Goal: Task Accomplishment & Management: Use online tool/utility

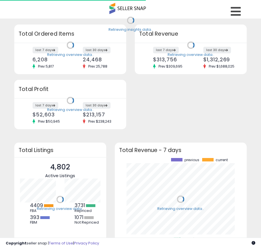
scroll to position [79, 121]
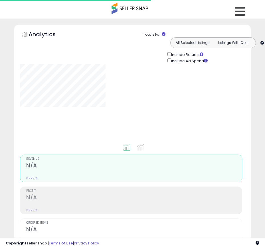
type input "**********"
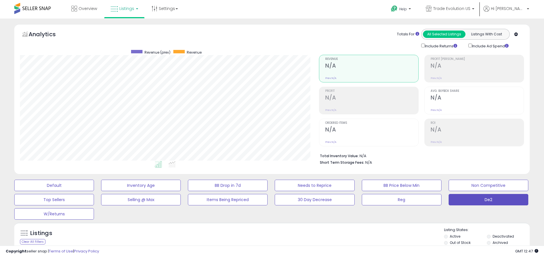
scroll to position [117, 299]
click at [261, 237] on label "Deactivated" at bounding box center [503, 236] width 21 height 5
click at [261, 243] on label "Archived" at bounding box center [500, 243] width 15 height 5
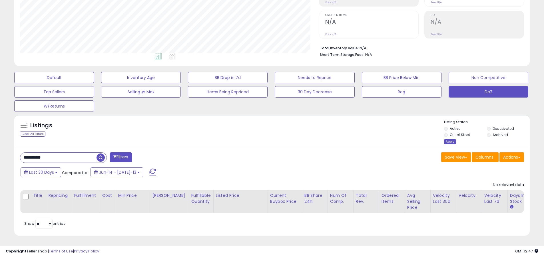
click at [261, 139] on div "Apply" at bounding box center [450, 141] width 12 height 5
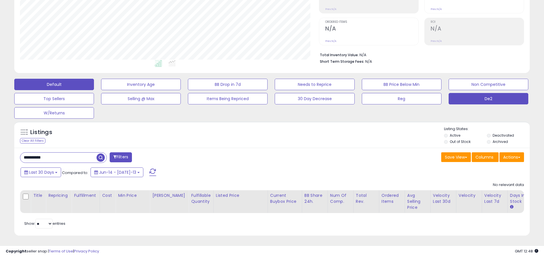
click at [54, 80] on button "Default" at bounding box center [54, 84] width 80 height 11
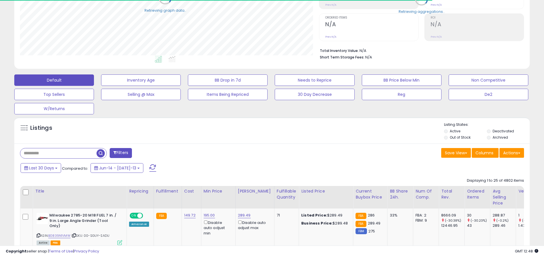
scroll to position [285671, 285489]
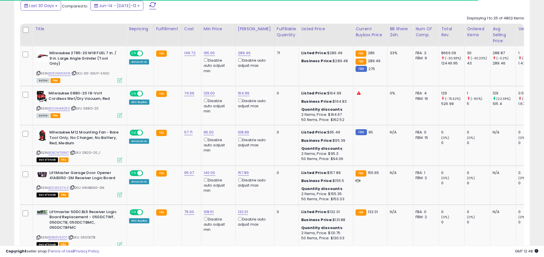
click at [149, 5] on span at bounding box center [152, 5] width 7 height 7
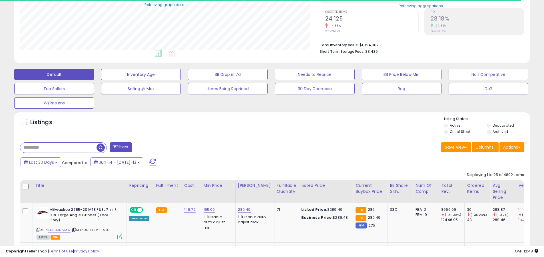
scroll to position [117, 299]
click at [58, 148] on input "text" at bounding box center [58, 148] width 76 height 10
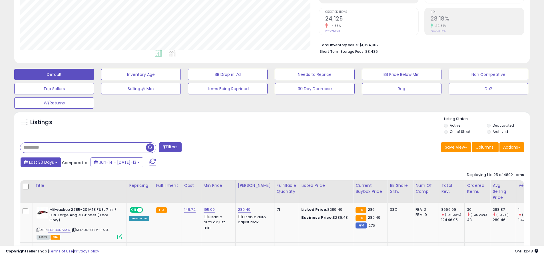
click at [41, 162] on span "Last 30 Days" at bounding box center [41, 163] width 25 height 6
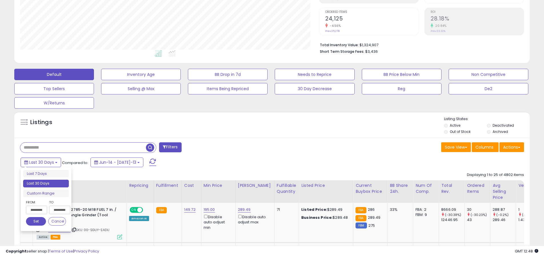
click at [46, 184] on li "Last 30 Days" at bounding box center [46, 184] width 46 height 8
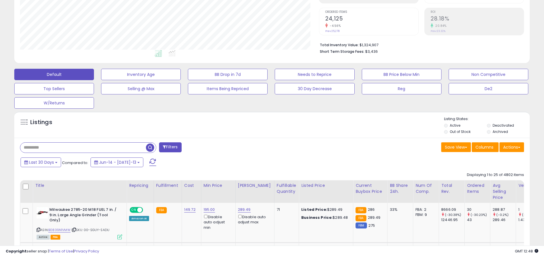
click at [83, 148] on input "text" at bounding box center [83, 148] width 126 height 10
click at [151, 147] on span "button" at bounding box center [150, 148] width 8 height 8
click at [261, 147] on button "Actions" at bounding box center [512, 148] width 25 height 10
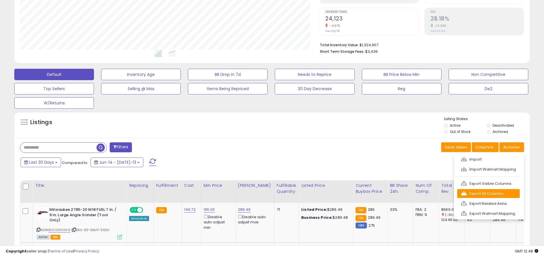
click at [261, 194] on link "Export All Columns" at bounding box center [489, 193] width 63 height 9
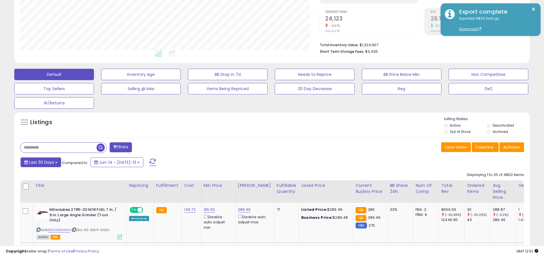
click at [41, 162] on span "Last 30 Days" at bounding box center [41, 163] width 25 height 6
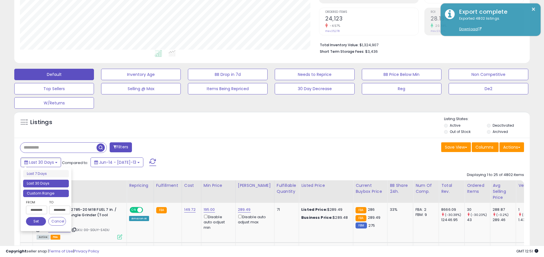
click at [46, 193] on li "Custom Range" at bounding box center [46, 194] width 46 height 8
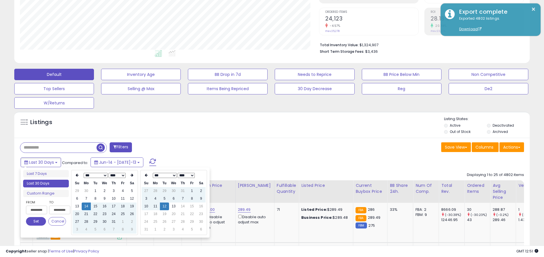
click at [37, 210] on input "**********" at bounding box center [36, 210] width 21 height 9
type input "**********"
click at [36, 222] on button "Set" at bounding box center [36, 221] width 20 height 9
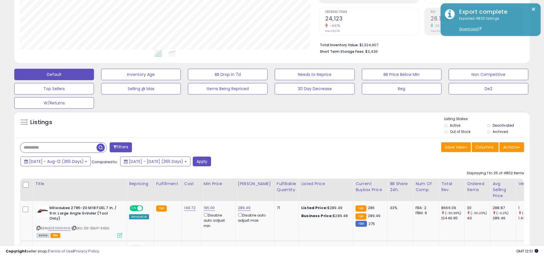
click at [58, 148] on input "text" at bounding box center [58, 148] width 76 height 10
click at [211, 161] on button "Apply" at bounding box center [202, 162] width 18 height 10
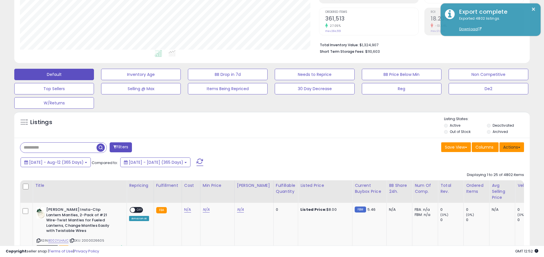
click at [261, 147] on button "Actions" at bounding box center [512, 148] width 25 height 10
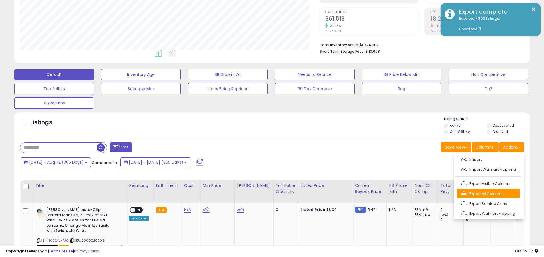
click at [261, 194] on link "Export All Columns" at bounding box center [489, 193] width 63 height 9
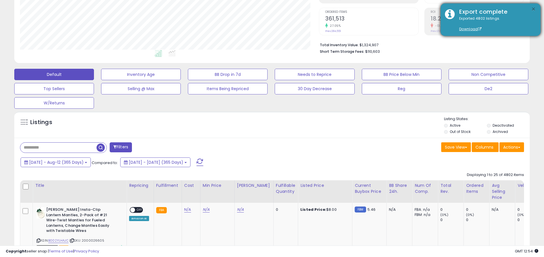
click at [261, 9] on button "×" at bounding box center [534, 9] width 5 height 7
click at [58, 148] on input "text" at bounding box center [58, 148] width 76 height 10
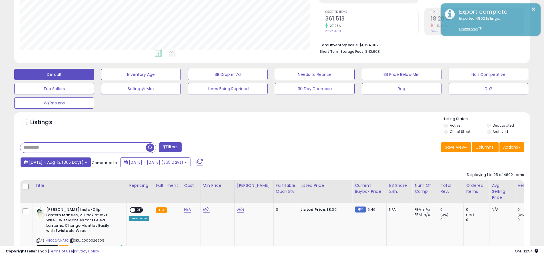
click at [62, 162] on span "[DATE] - Aug-12 (365 Days)" at bounding box center [56, 163] width 55 height 6
